Goal: Transaction & Acquisition: Purchase product/service

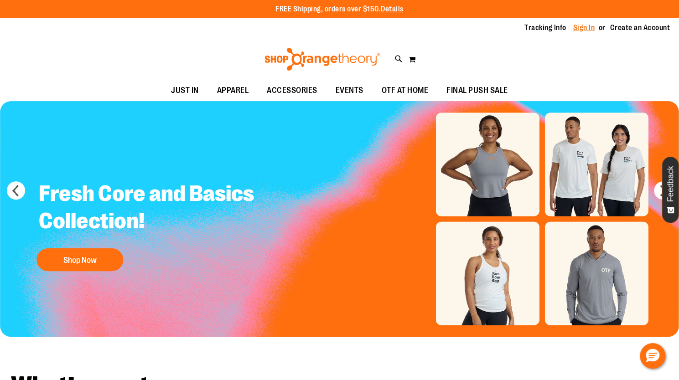
click at [580, 26] on link "Sign In" at bounding box center [584, 28] width 22 height 10
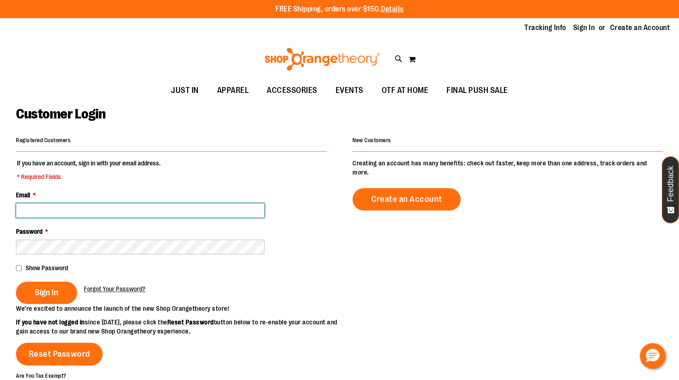
click at [196, 206] on input "Email *" at bounding box center [140, 210] width 249 height 15
click at [77, 209] on input "Email *" at bounding box center [140, 210] width 249 height 15
type input "**********"
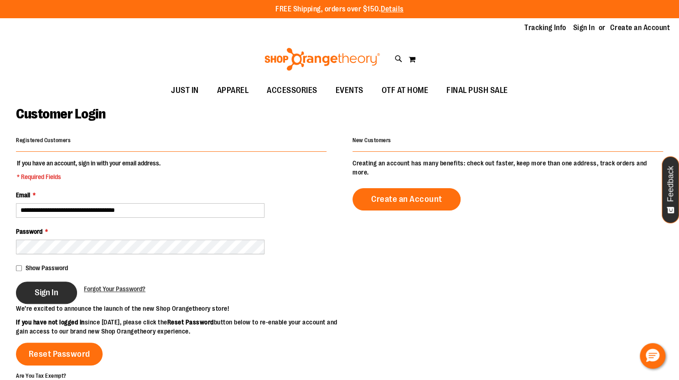
click at [43, 290] on span "Sign In" at bounding box center [47, 293] width 24 height 10
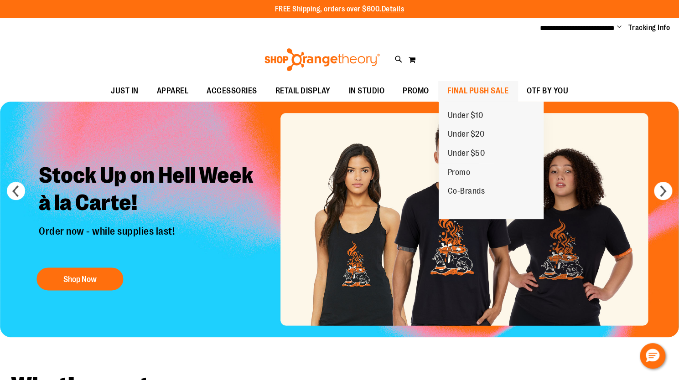
click at [459, 89] on span "FINAL PUSH SALE" at bounding box center [478, 91] width 62 height 21
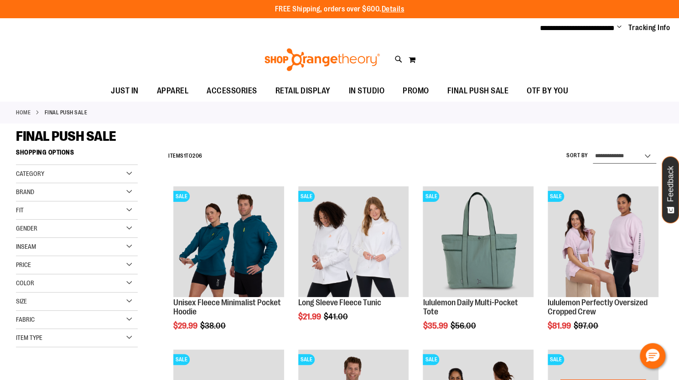
click at [644, 154] on select "**********" at bounding box center [624, 156] width 63 height 15
select select "*********"
click at [593, 149] on select "**********" at bounding box center [624, 156] width 63 height 15
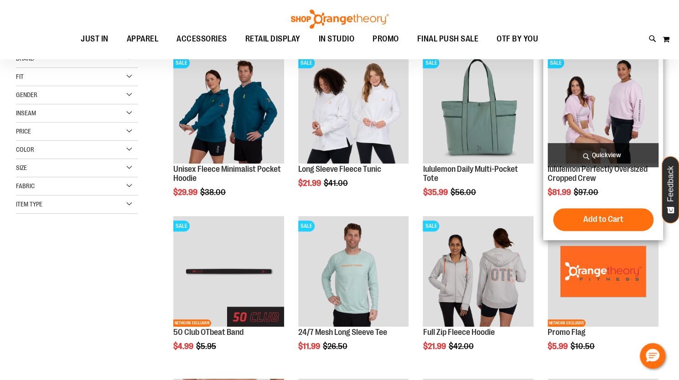
scroll to position [144, 0]
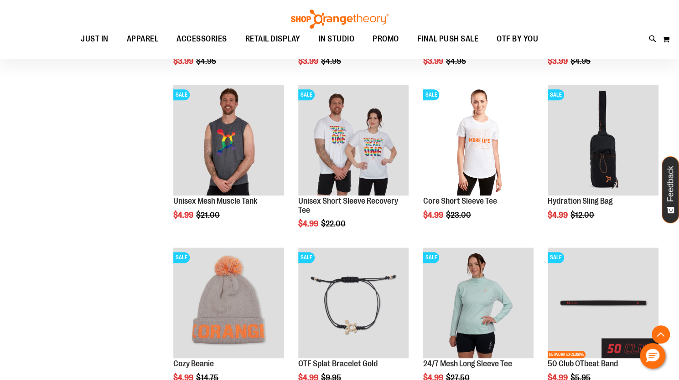
scroll to position [591, 0]
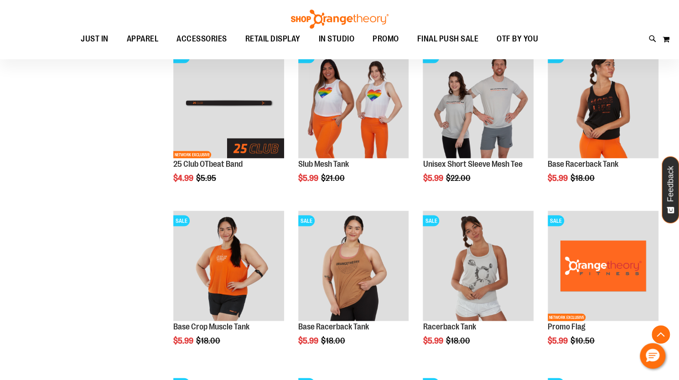
scroll to position [351, 0]
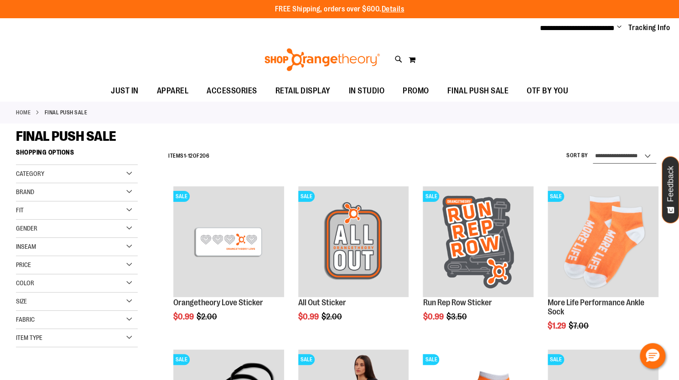
click at [612, 154] on select "**********" at bounding box center [624, 156] width 63 height 15
select select "**********"
click at [593, 149] on select "**********" at bounding box center [624, 156] width 63 height 15
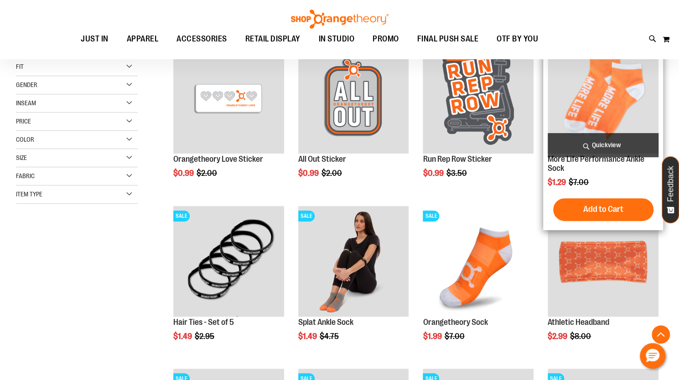
scroll to position [144, 0]
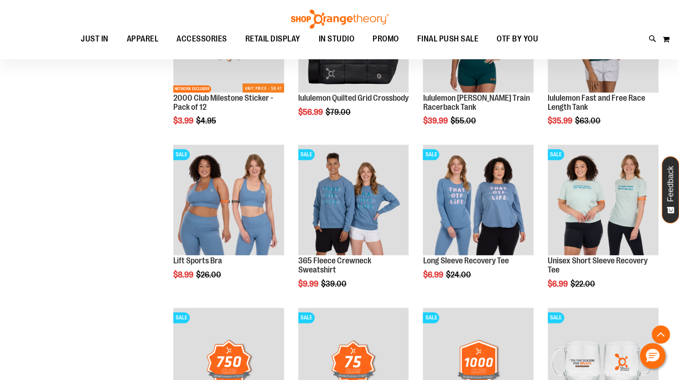
scroll to position [694, 0]
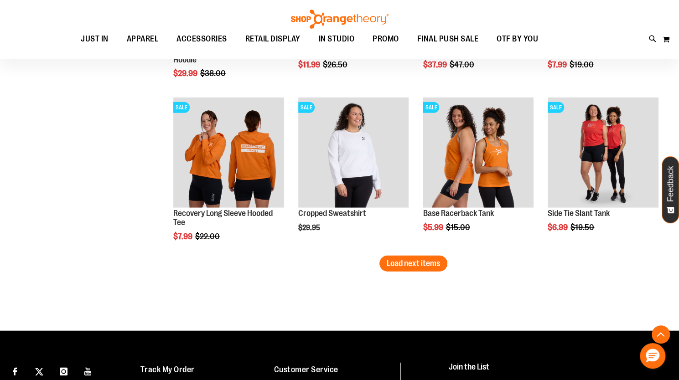
scroll to position [1394, 0]
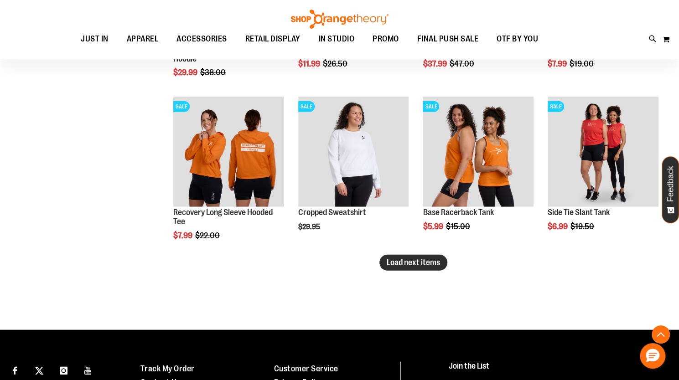
click at [412, 261] on span "Load next items" at bounding box center [413, 262] width 53 height 9
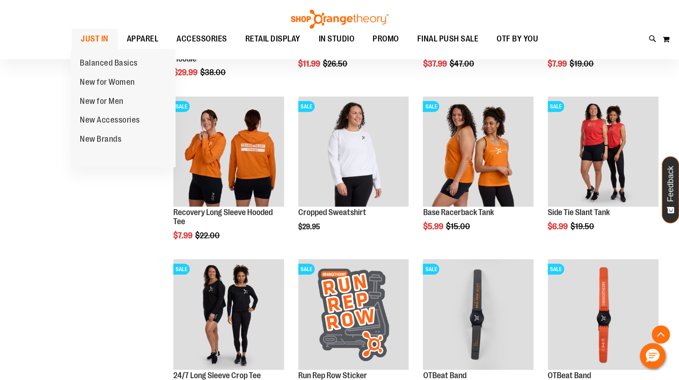
click at [98, 37] on span "JUST IN" at bounding box center [95, 39] width 28 height 21
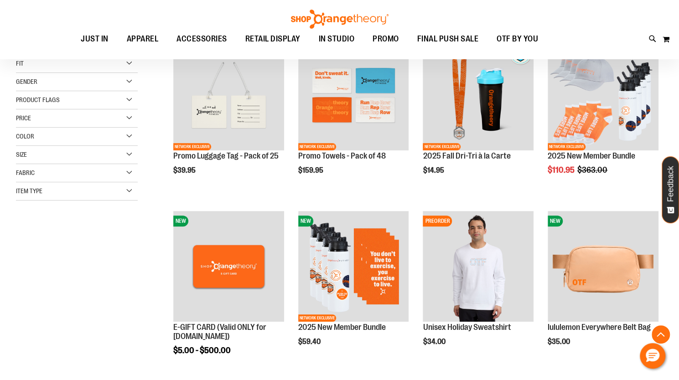
scroll to position [151, 0]
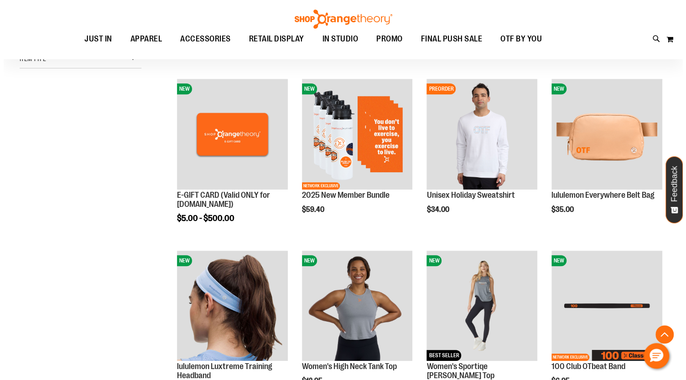
scroll to position [281, 0]
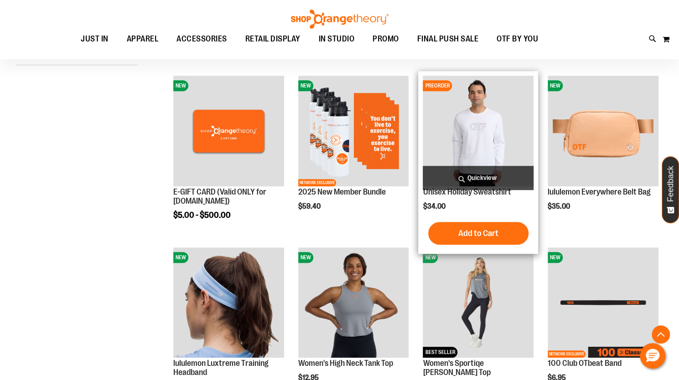
click at [480, 176] on span "Quickview" at bounding box center [478, 178] width 111 height 24
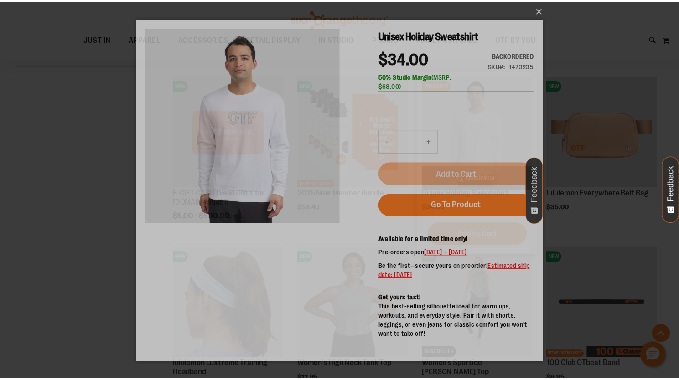
scroll to position [0, 0]
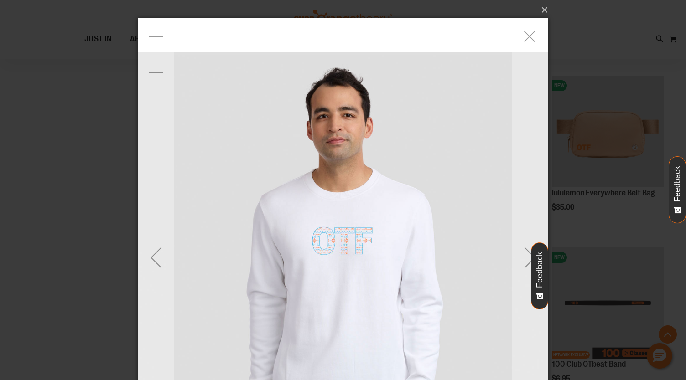
click at [533, 38] on h1 "Unisex Holiday Sweatshirt" at bounding box center [460, 35] width 157 height 16
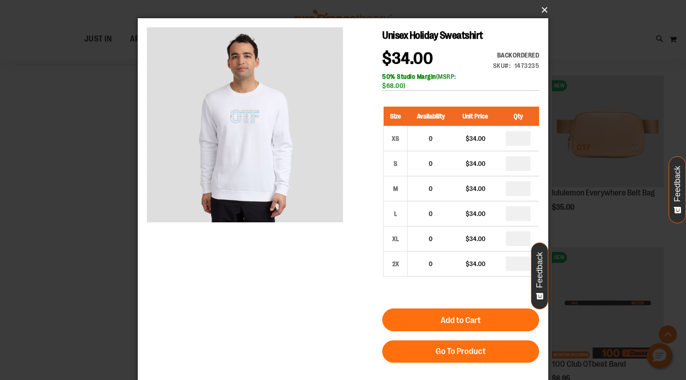
click at [546, 10] on button "×" at bounding box center [345, 10] width 411 height 20
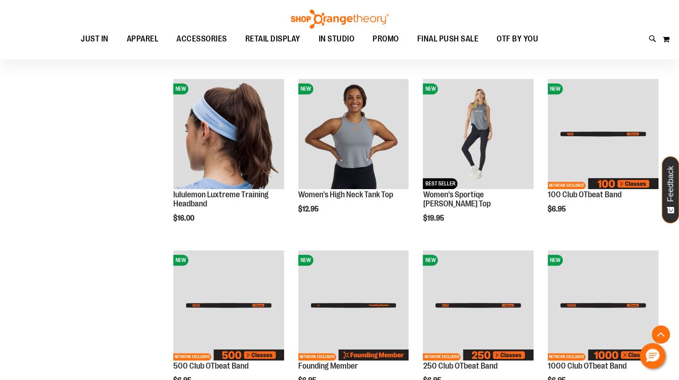
scroll to position [455, 0]
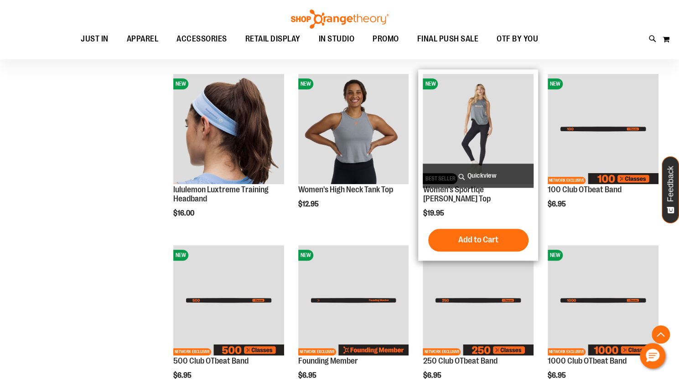
drag, startPoint x: 484, startPoint y: 127, endPoint x: 470, endPoint y: 137, distance: 17.0
click at [483, 128] on img "product" at bounding box center [478, 129] width 111 height 111
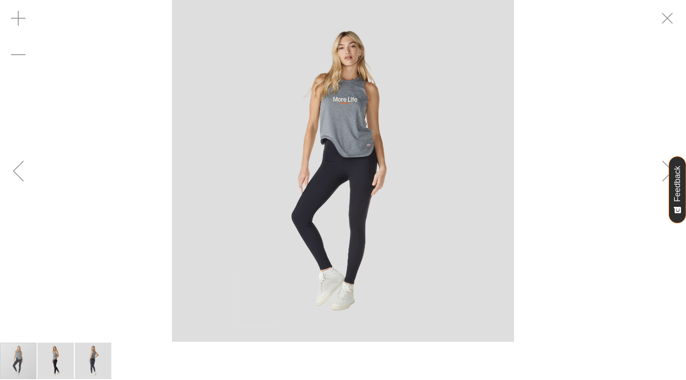
click at [52, 365] on img "image 2 of 3" at bounding box center [55, 361] width 36 height 36
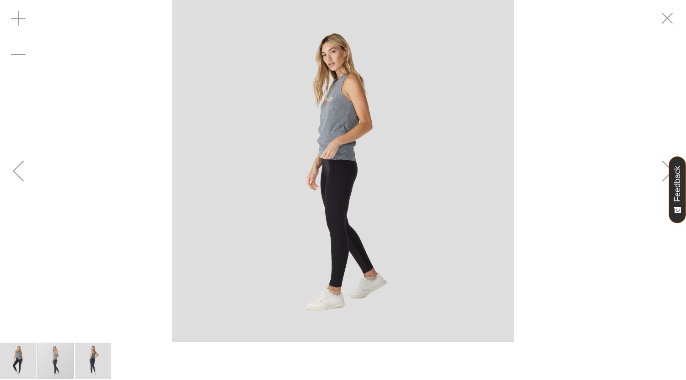
click at [97, 353] on img "image 3 of 3" at bounding box center [93, 361] width 36 height 36
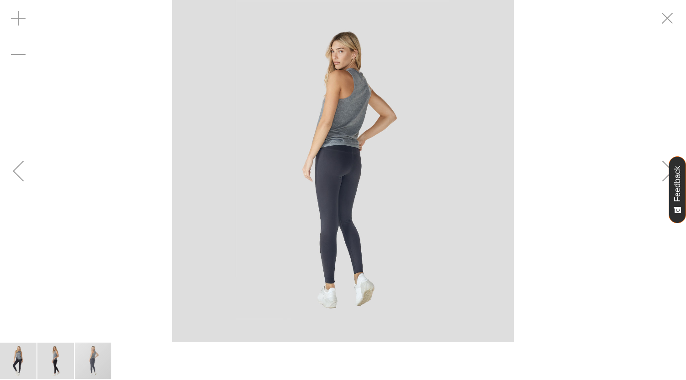
click at [21, 357] on img "image 1 of 3" at bounding box center [18, 361] width 36 height 36
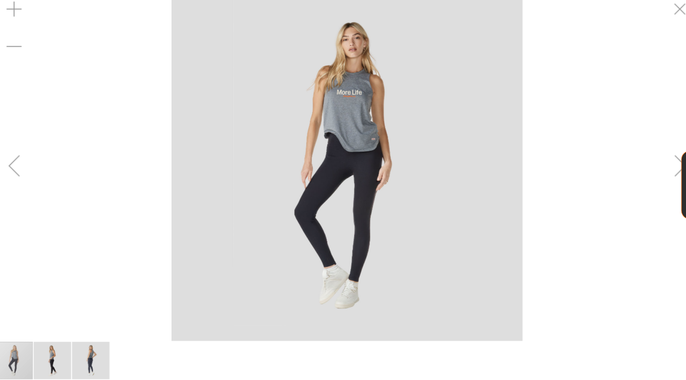
click at [63, 352] on img "image 2 of 3" at bounding box center [55, 361] width 36 height 36
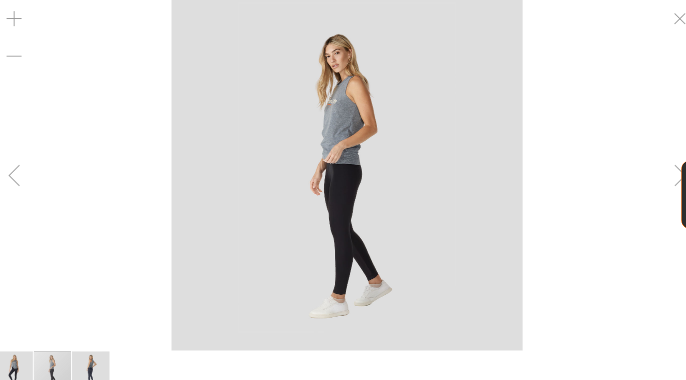
click at [91, 354] on img "image 3 of 3" at bounding box center [93, 361] width 36 height 36
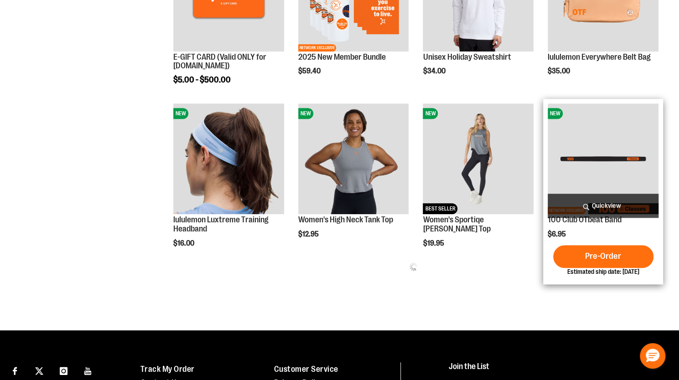
scroll to position [409, 0]
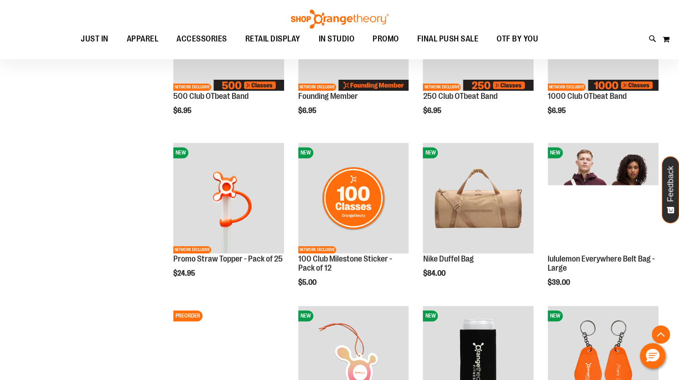
scroll to position [696, 0]
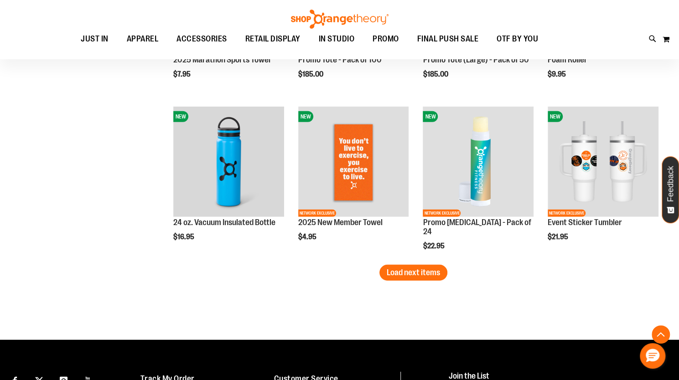
scroll to position [1385, 0]
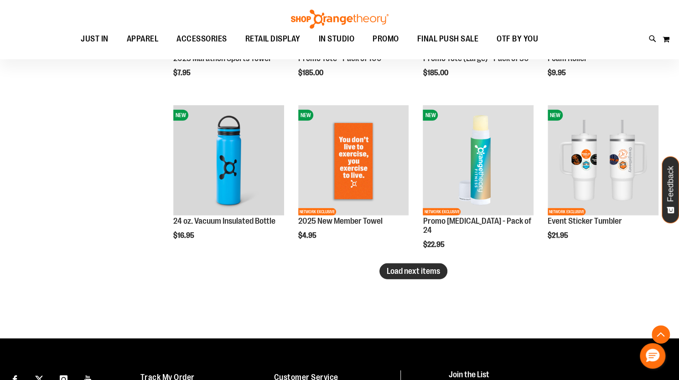
click at [421, 270] on span "Load next items" at bounding box center [413, 271] width 53 height 9
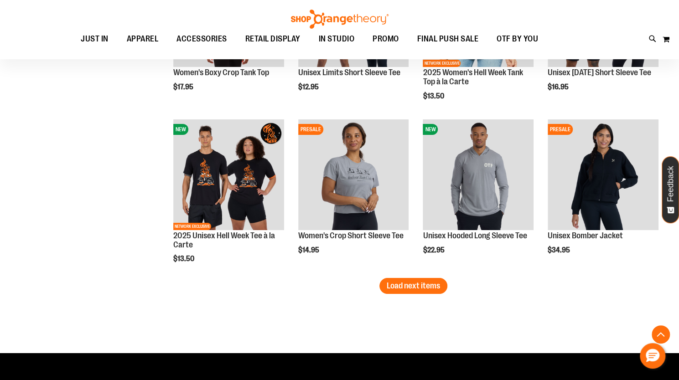
scroll to position [1896, 0]
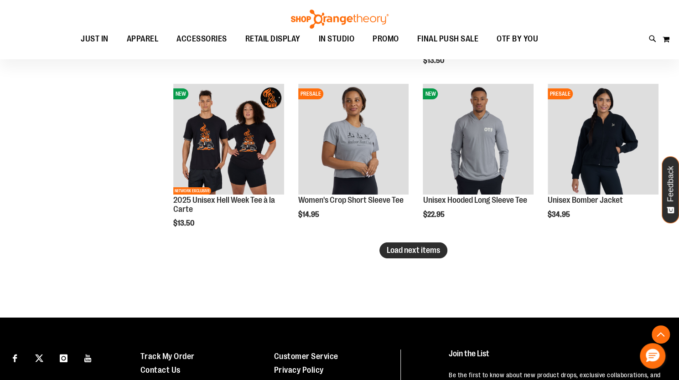
click at [415, 251] on span "Load next items" at bounding box center [413, 250] width 53 height 9
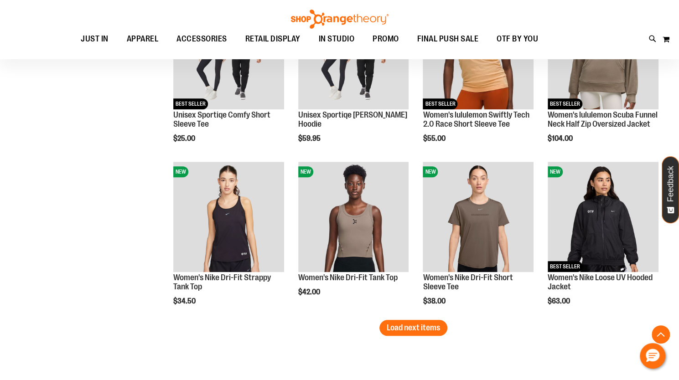
scroll to position [1144, 0]
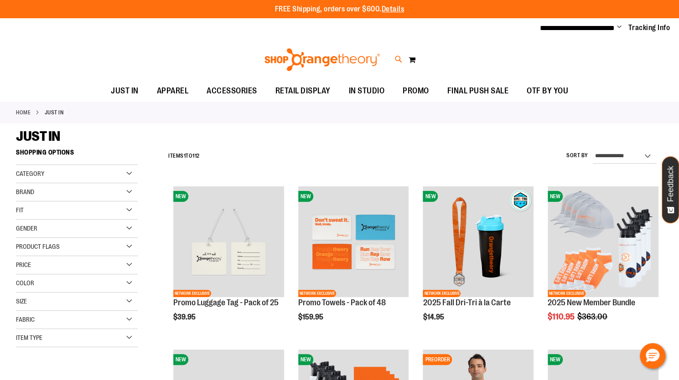
click at [397, 57] on icon at bounding box center [399, 59] width 8 height 10
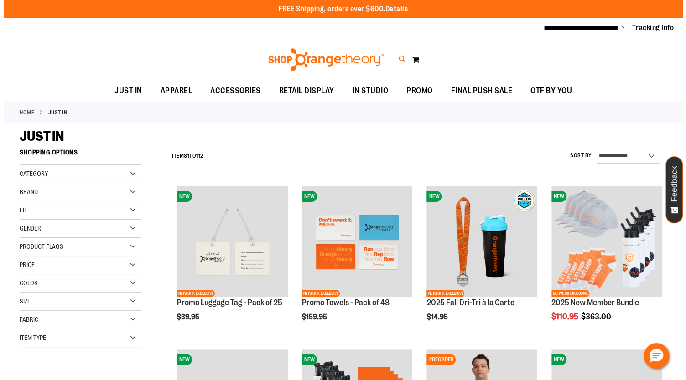
scroll to position [447, 0]
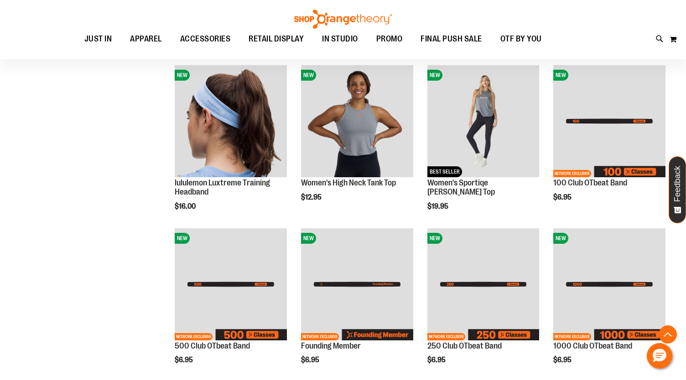
type input "********"
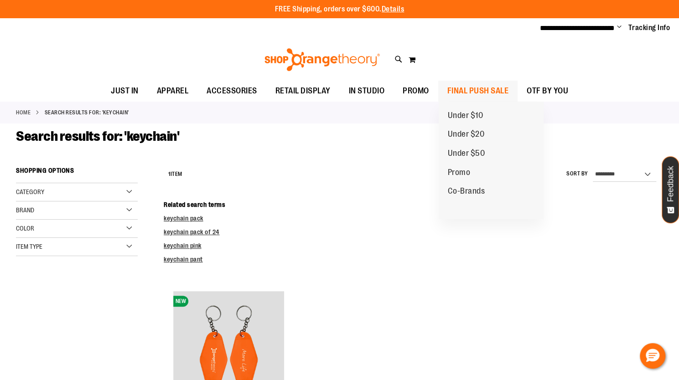
click at [482, 88] on span "FINAL PUSH SALE" at bounding box center [478, 91] width 62 height 21
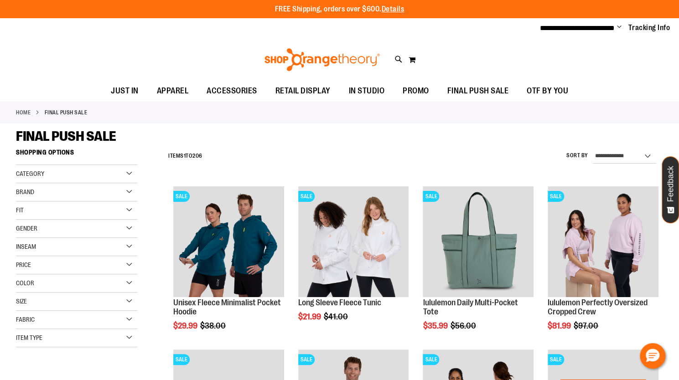
click at [130, 226] on div "Gender" at bounding box center [77, 229] width 122 height 18
click at [53, 255] on span "104 items" at bounding box center [56, 257] width 19 height 10
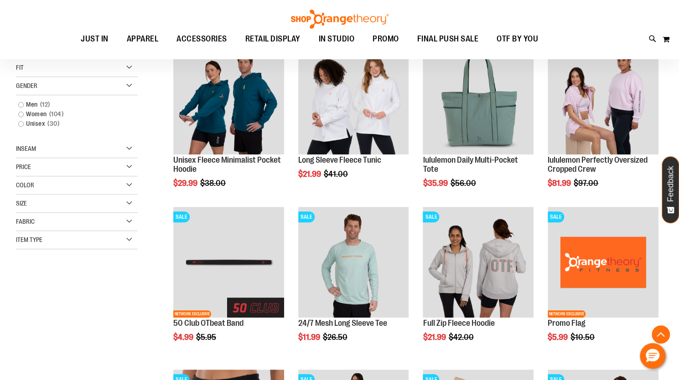
scroll to position [144, 0]
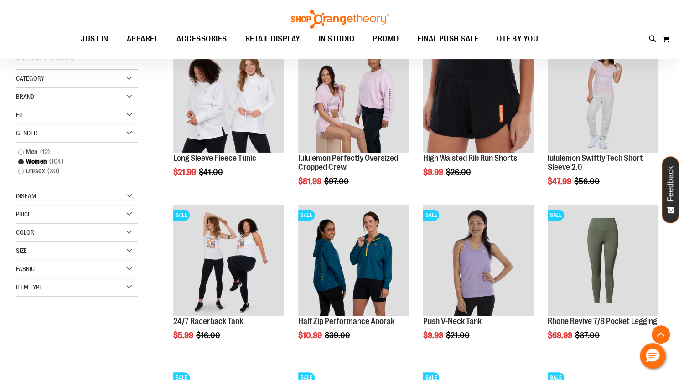
click at [132, 285] on div "Item Type" at bounding box center [77, 288] width 122 height 18
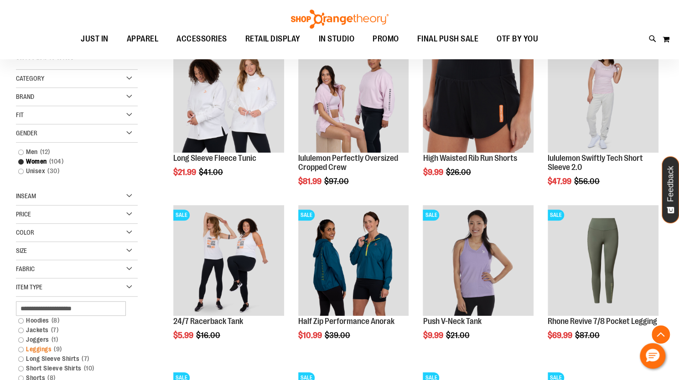
click at [47, 349] on link "Leggings 9 items" at bounding box center [72, 350] width 117 height 10
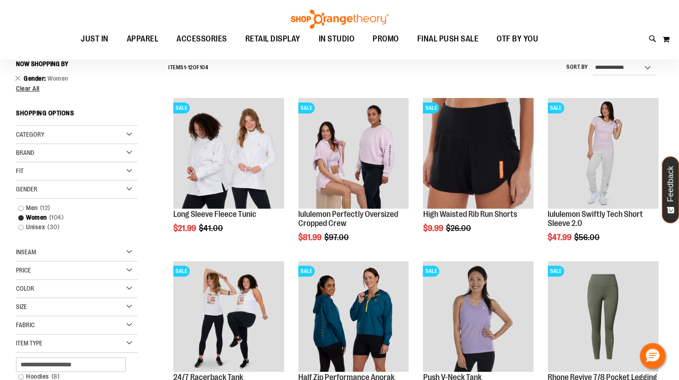
scroll to position [85, 0]
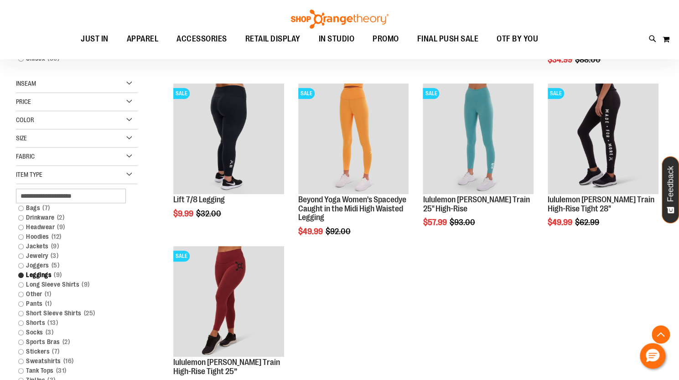
scroll to position [266, 0]
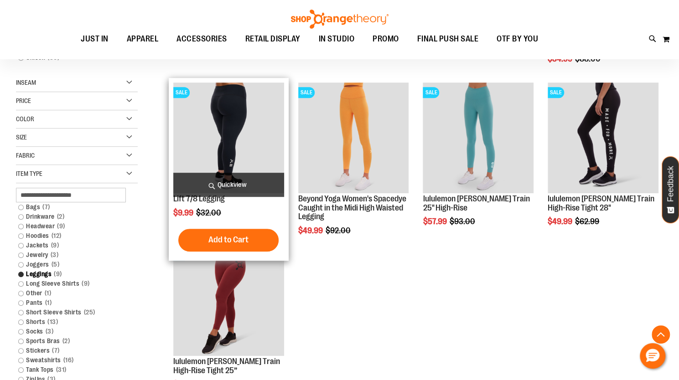
click at [230, 148] on img "product" at bounding box center [228, 138] width 111 height 111
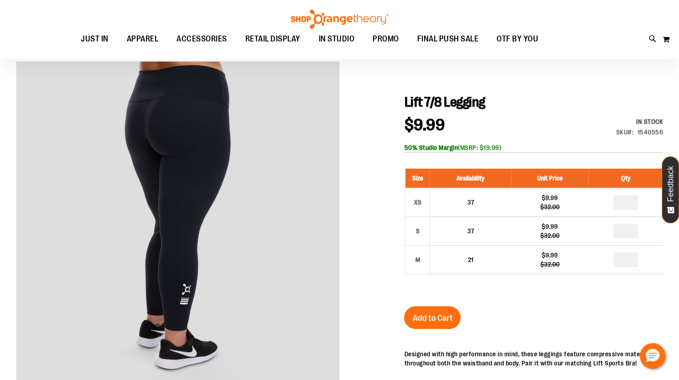
scroll to position [68, 0]
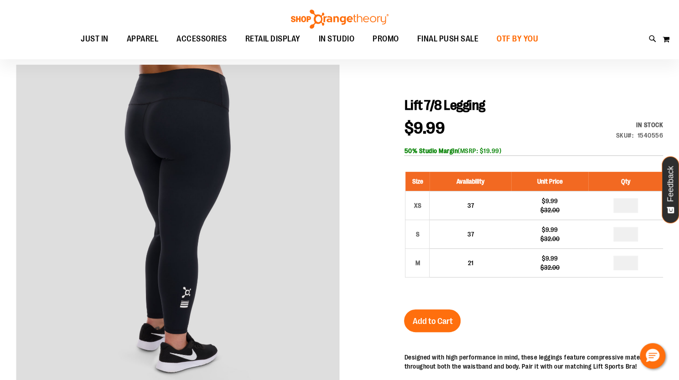
click at [506, 38] on span "OTF BY YOU" at bounding box center [518, 39] width 42 height 21
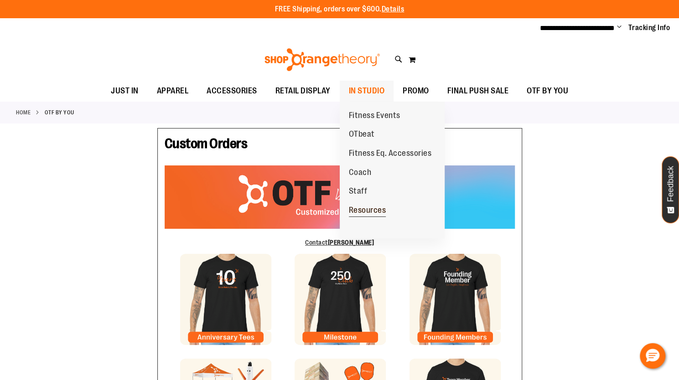
click at [368, 208] on span "Resources" at bounding box center [367, 211] width 37 height 11
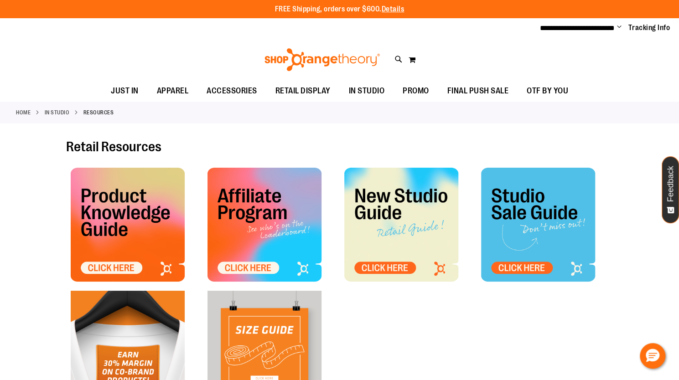
click at [619, 27] on span "Change" at bounding box center [619, 27] width 5 height 9
click at [572, 63] on link "Sign Out" at bounding box center [587, 61] width 80 height 17
